Goal: Find specific page/section: Locate a particular part of the current website

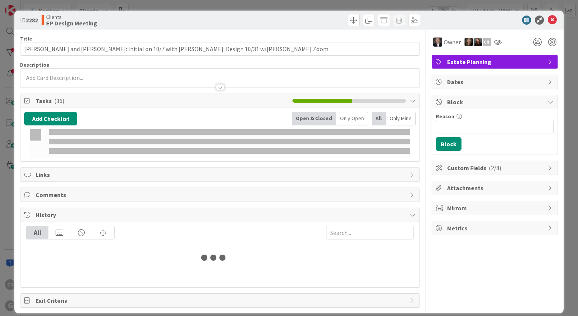
type input "[PERSON_NAME]"
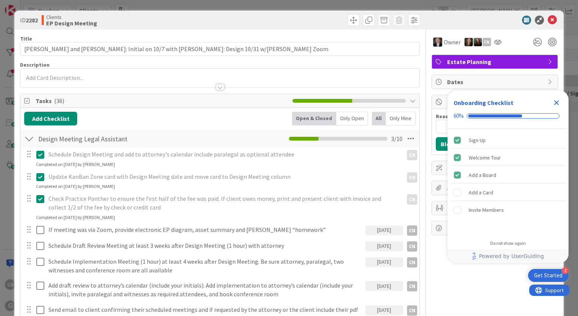
click at [558, 101] on icon "Close Checklist" at bounding box center [556, 102] width 5 height 5
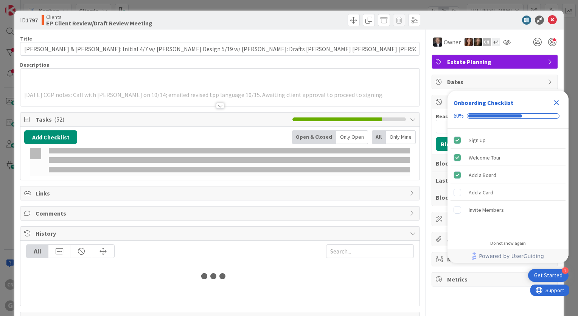
type input "[PERSON_NAME]"
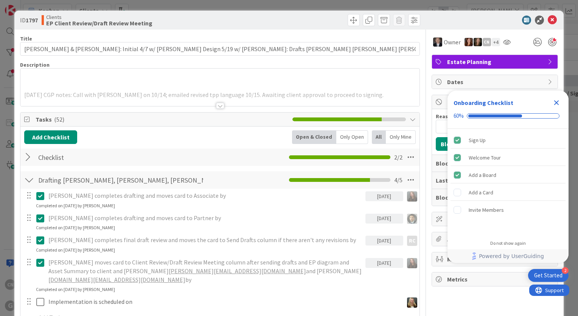
click at [218, 107] on div at bounding box center [220, 106] width 8 height 6
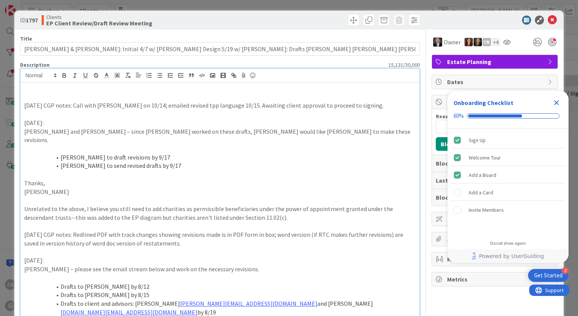
click at [559, 102] on icon "Close Checklist" at bounding box center [556, 102] width 9 height 9
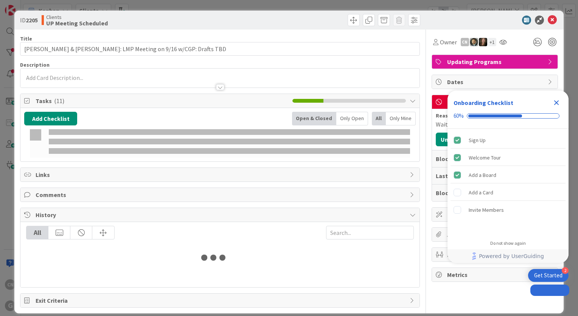
type input "[PERSON_NAME]"
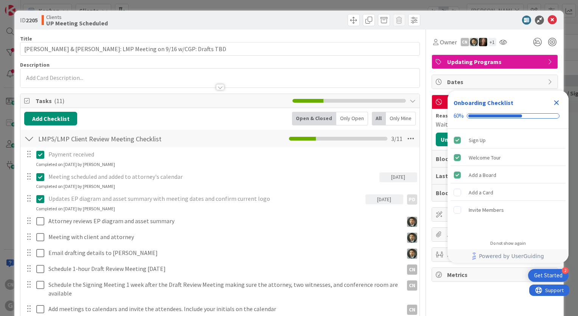
click at [556, 103] on icon "Close Checklist" at bounding box center [556, 102] width 5 height 5
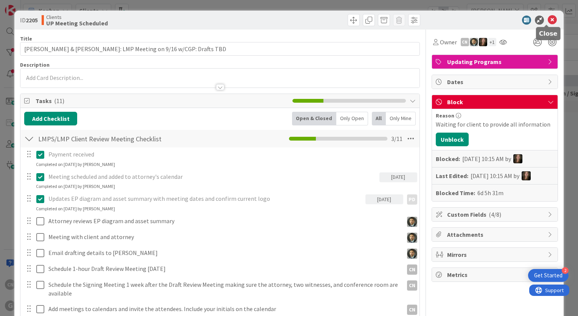
click at [548, 20] on icon at bounding box center [552, 20] width 9 height 9
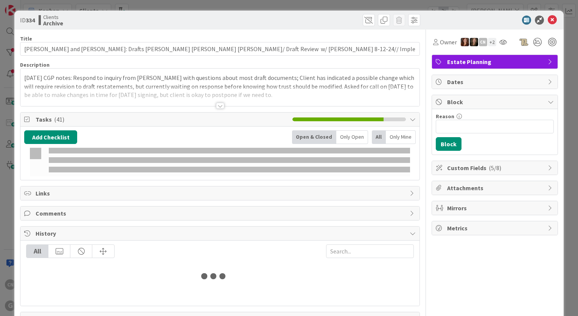
type input "[PERSON_NAME]"
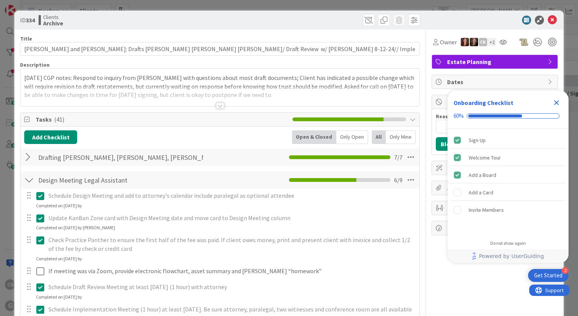
click at [220, 104] on div at bounding box center [220, 106] width 8 height 6
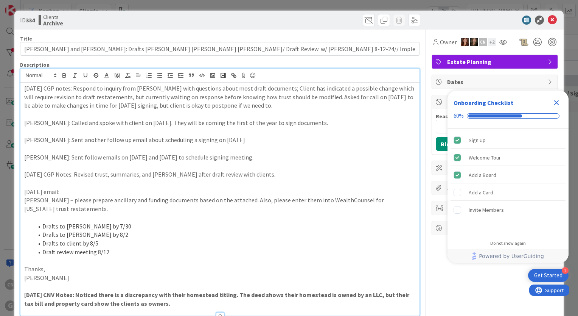
click at [25, 89] on p "12/31/24 CGP notes: Respond to inquiry from Carl with questions about most draf…" at bounding box center [220, 97] width 392 height 26
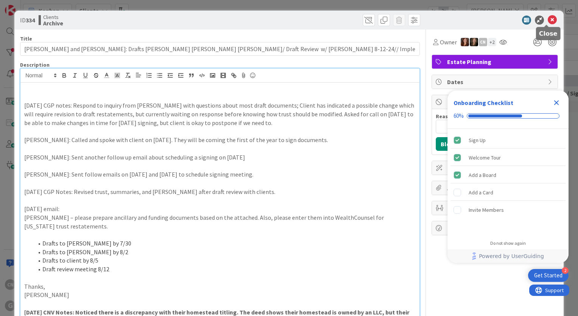
click at [548, 22] on icon at bounding box center [552, 20] width 9 height 9
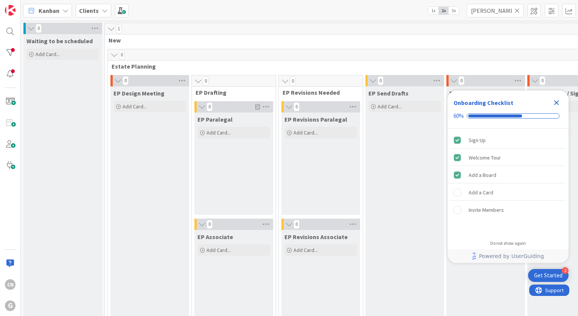
click at [559, 100] on icon "Close Checklist" at bounding box center [556, 102] width 9 height 9
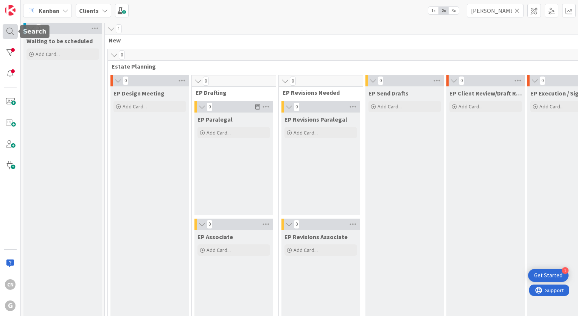
click at [8, 30] on div at bounding box center [10, 31] width 15 height 15
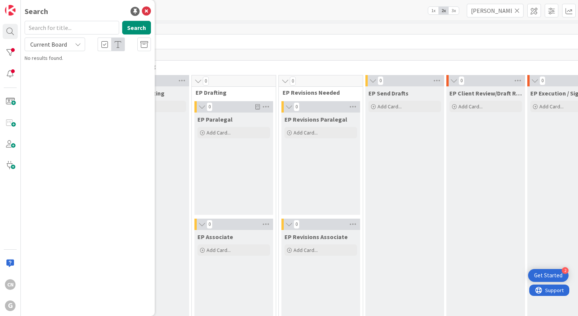
click at [47, 30] on input "text" at bounding box center [72, 28] width 95 height 14
type input "przyborowski"
click at [138, 31] on button "Search" at bounding box center [136, 28] width 29 height 14
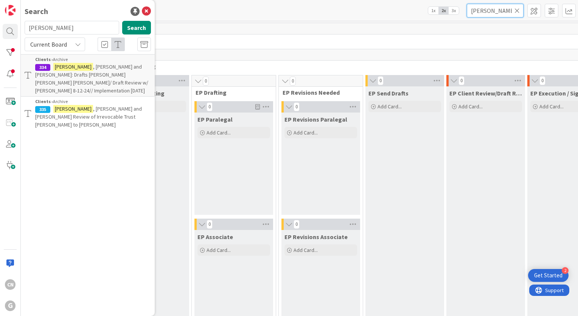
drag, startPoint x: 492, startPoint y: 13, endPoint x: 457, endPoint y: 13, distance: 34.4
click at [457, 13] on div "Kanban Clients 1x 2x 3x devries" at bounding box center [299, 10] width 557 height 21
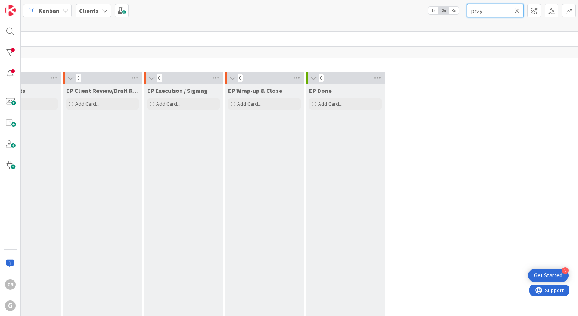
scroll to position [0, 383]
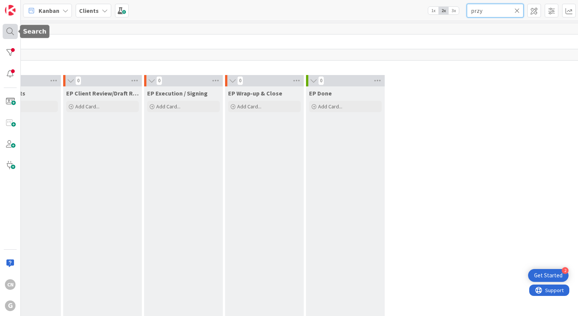
type input "przy"
click at [6, 33] on div at bounding box center [10, 31] width 15 height 15
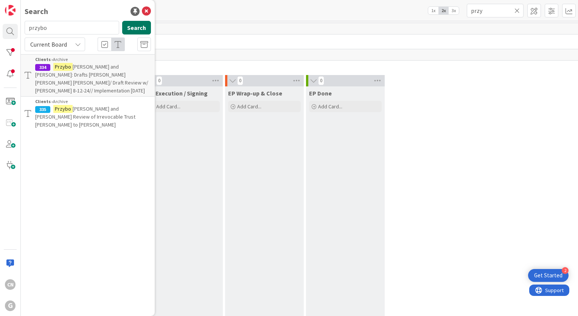
type input "przybo"
click at [140, 26] on button "Search" at bounding box center [136, 28] width 29 height 14
click at [145, 9] on icon at bounding box center [146, 11] width 9 height 9
